Goal: Complete application form

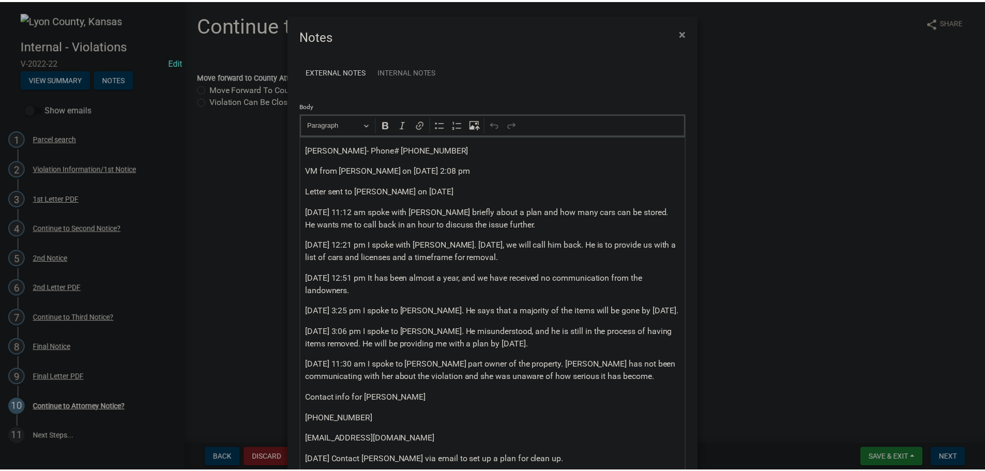
scroll to position [1075, 0]
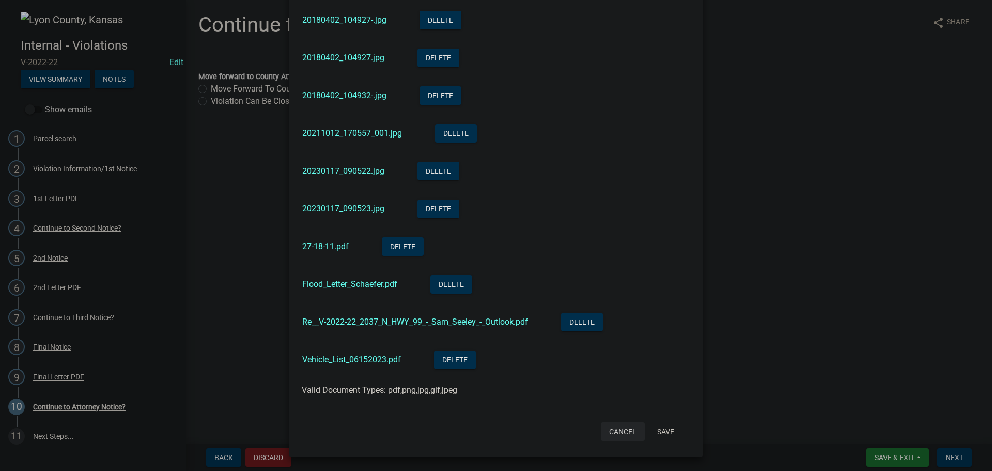
click at [619, 432] on button "Cancel" at bounding box center [623, 431] width 44 height 19
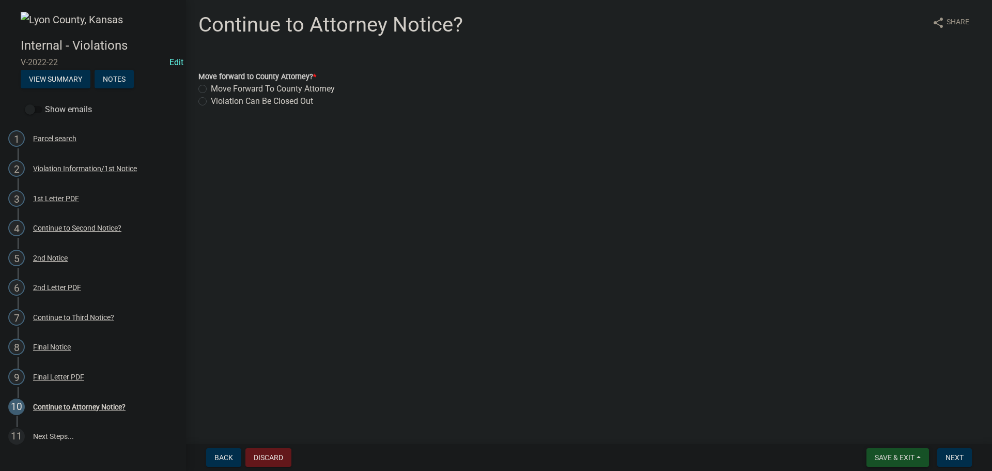
click at [890, 457] on span "Save & Exit" at bounding box center [895, 457] width 40 height 8
click at [881, 433] on button "Save & Exit" at bounding box center [888, 430] width 83 height 25
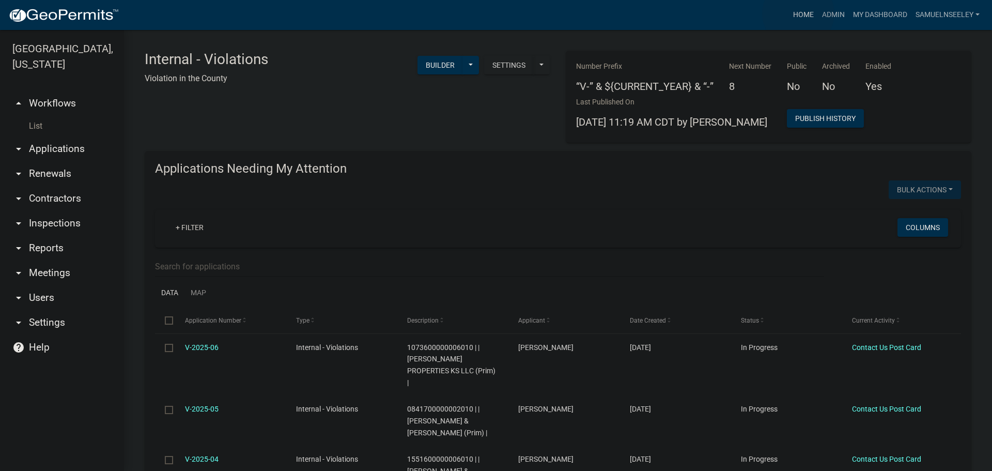
click at [799, 13] on link "Home" at bounding box center [803, 15] width 29 height 20
